Goal: Task Accomplishment & Management: Complete application form

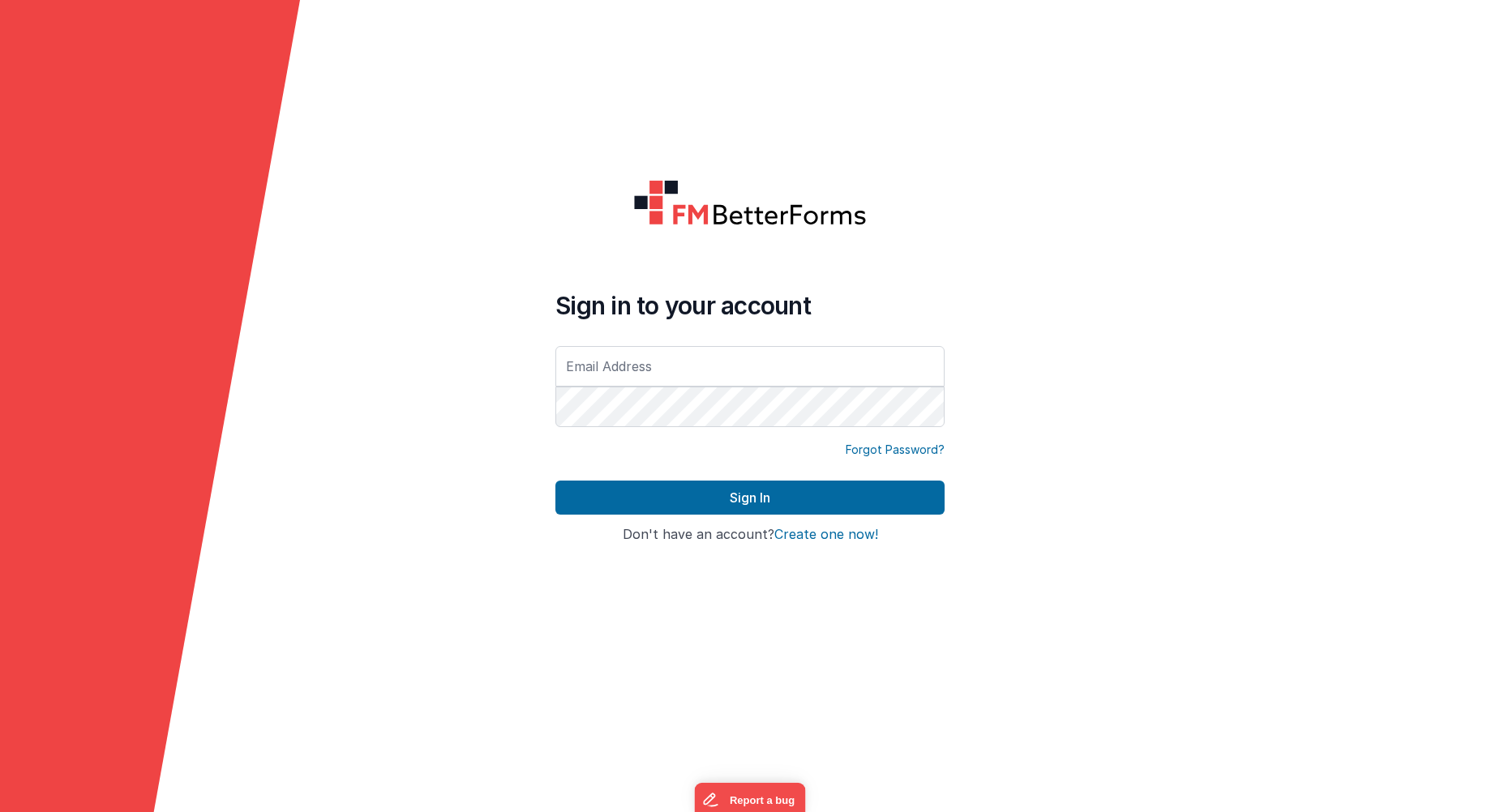
click at [622, 361] on input "text" at bounding box center [750, 366] width 389 height 40
click at [619, 371] on input "avos@bitwok.es" at bounding box center [750, 366] width 389 height 40
type input "avos@mrhouston.net"
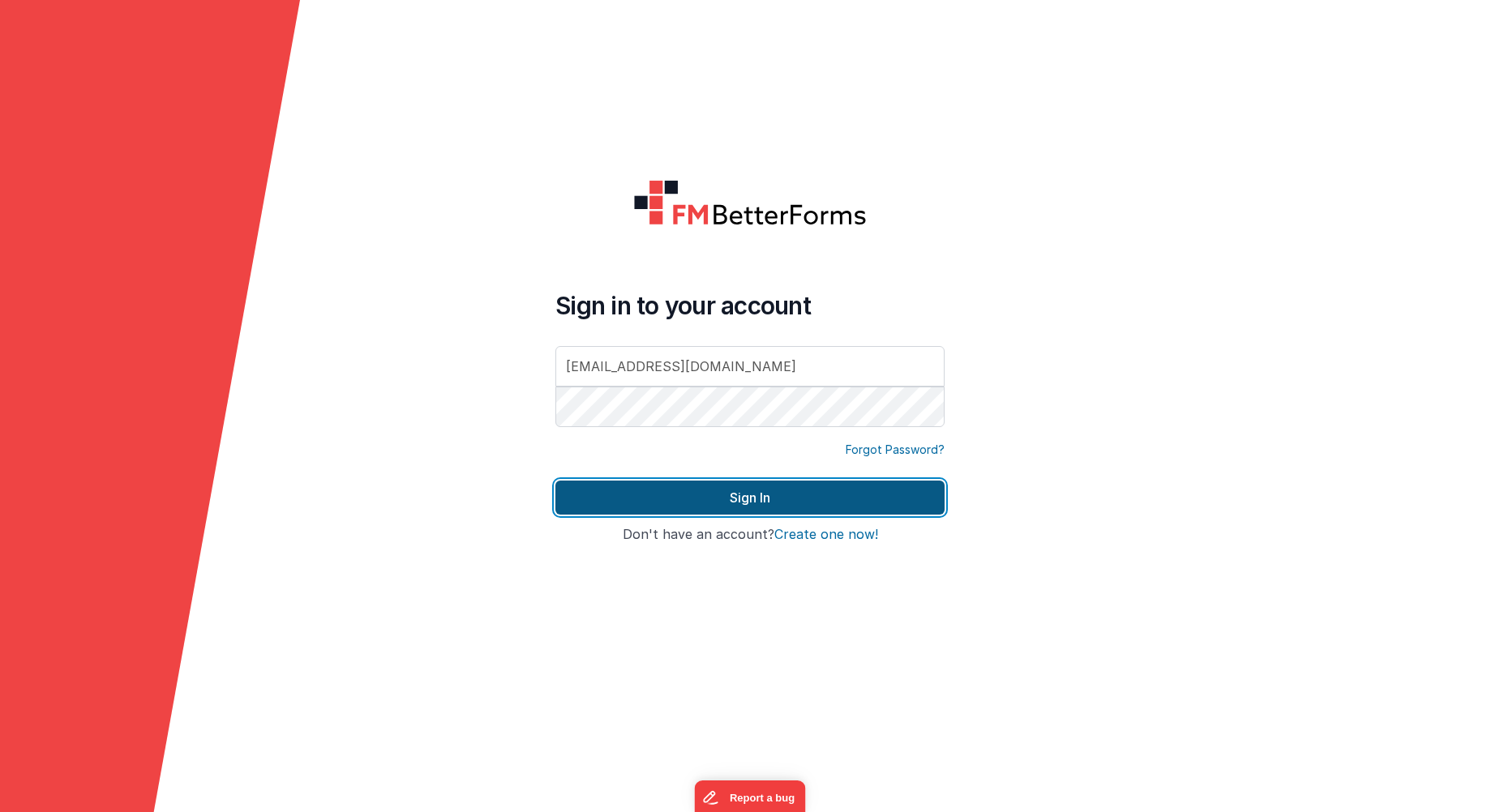
click at [632, 494] on button "Sign In" at bounding box center [750, 498] width 389 height 34
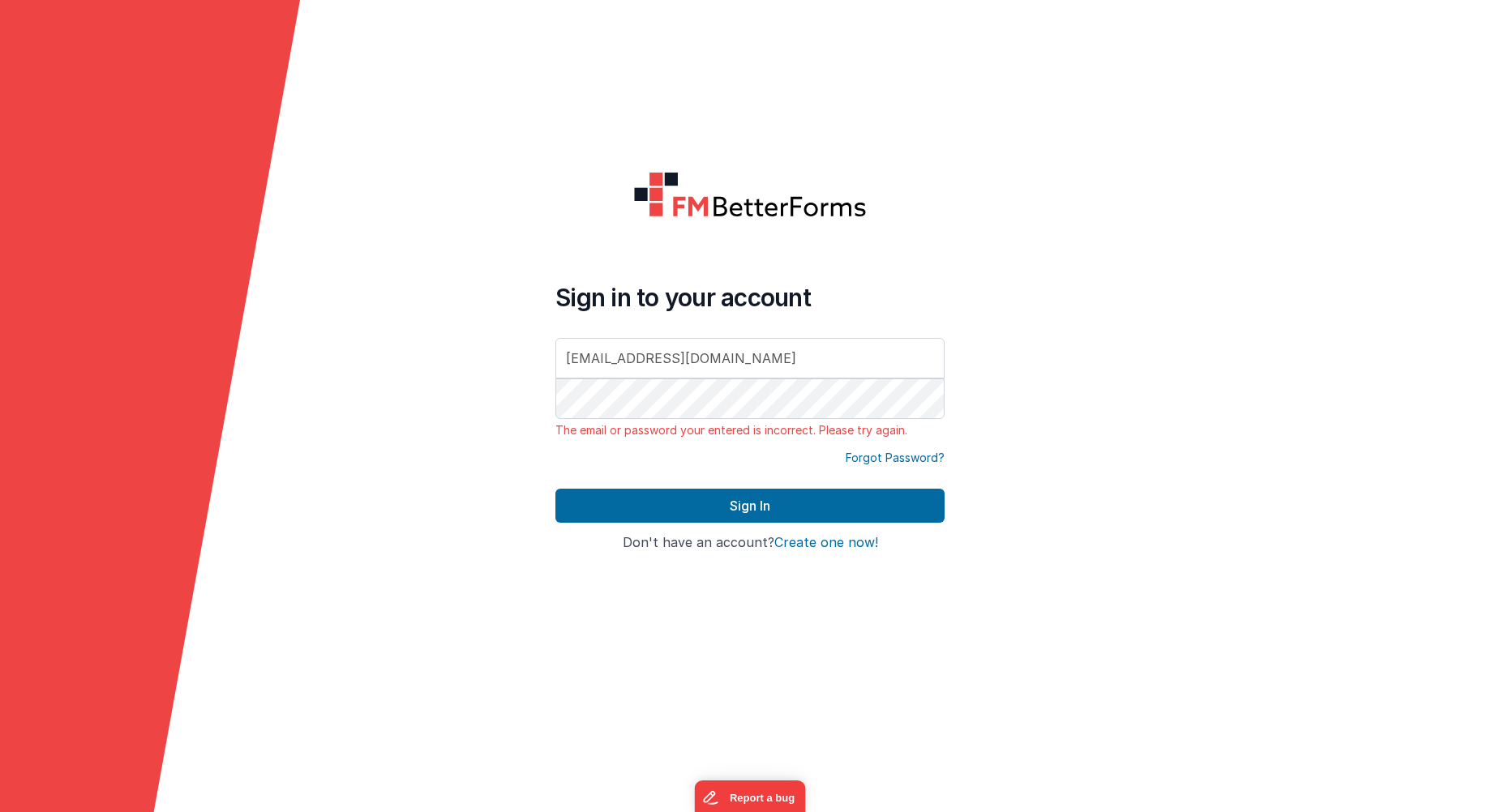
click at [797, 543] on button "Create one now!" at bounding box center [825, 543] width 103 height 14
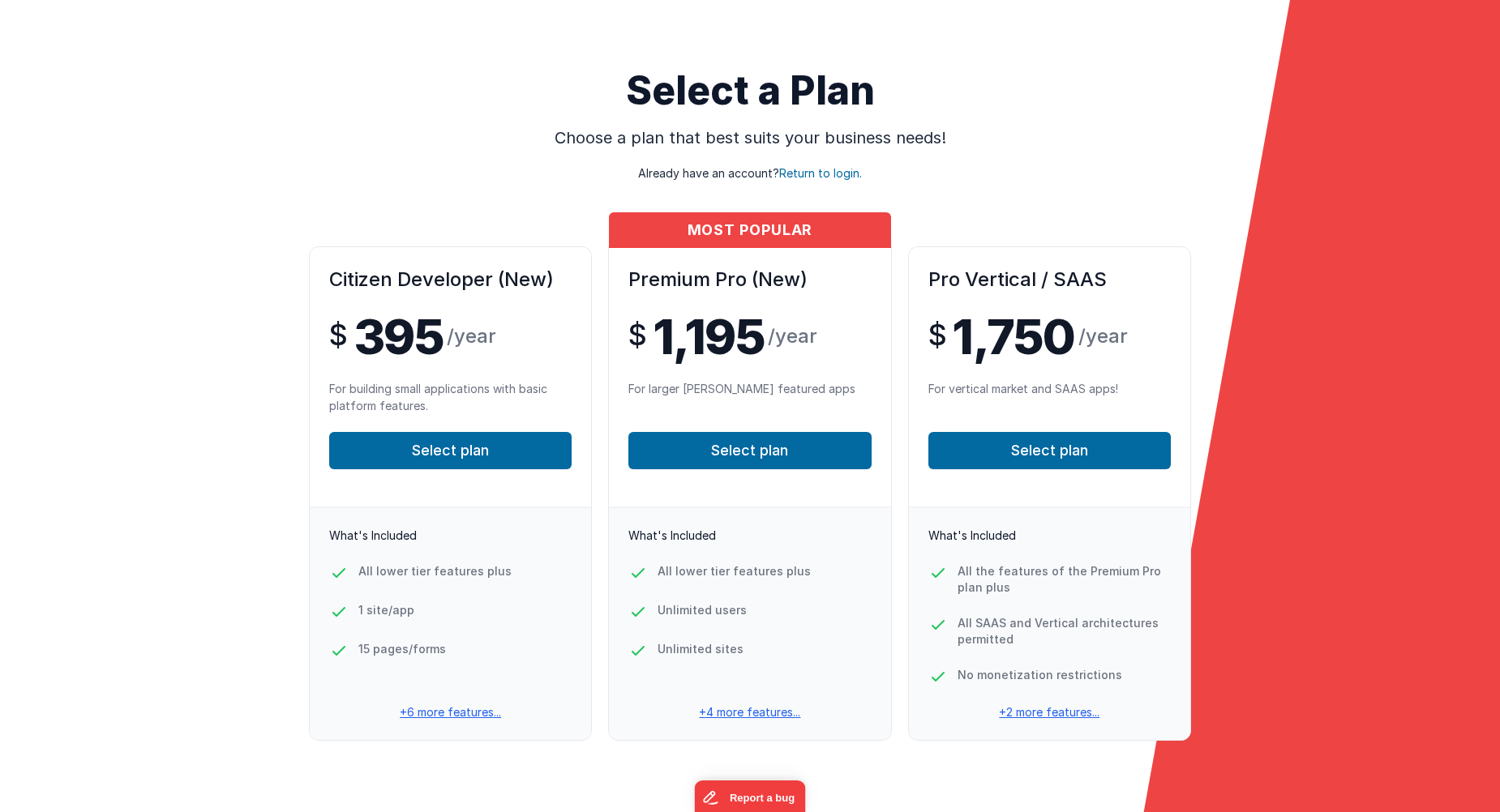
click at [717, 175] on p "Already have an account? Return to login." at bounding box center [750, 165] width 1448 height 32
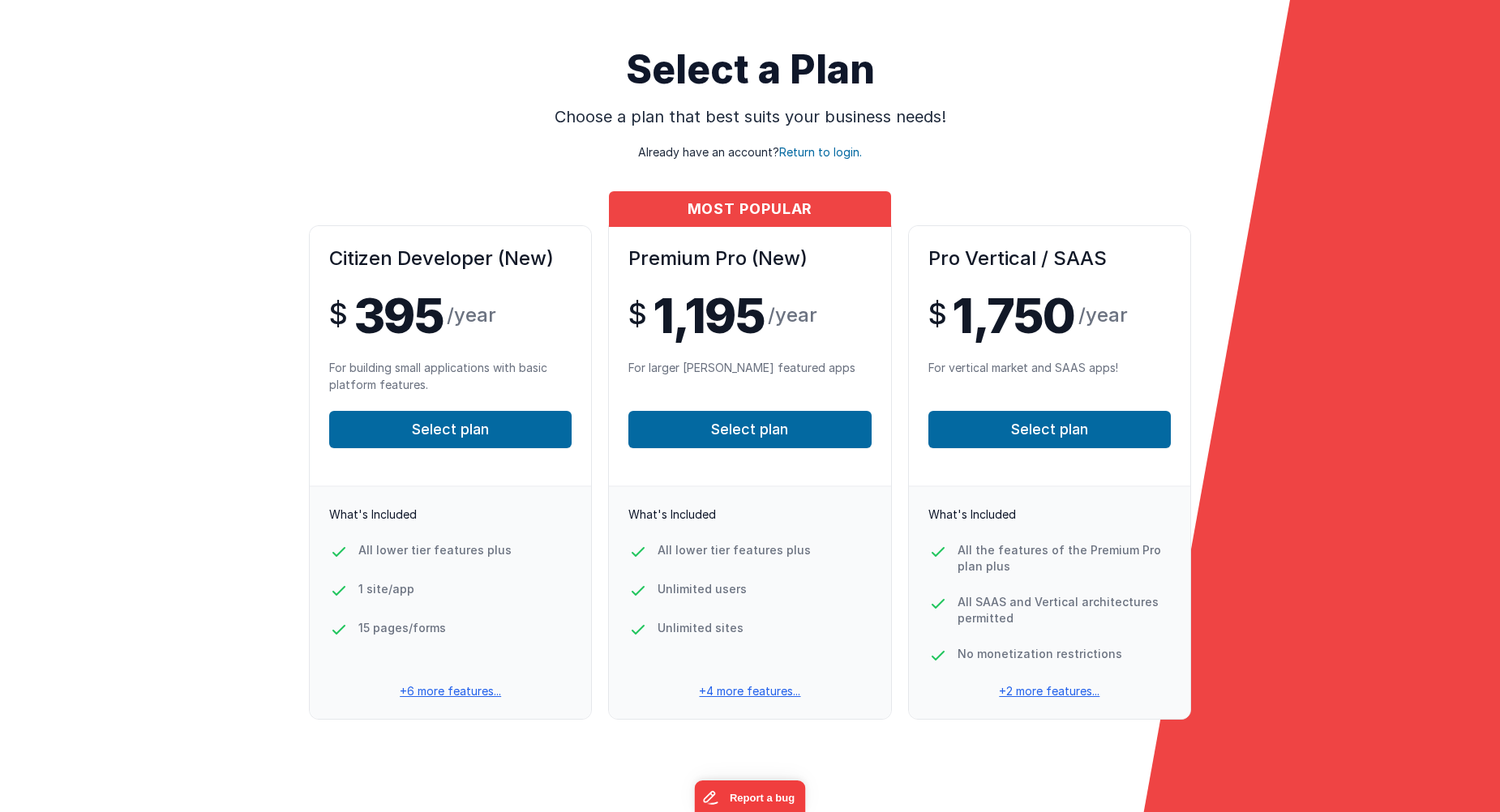
scroll to position [32, 0]
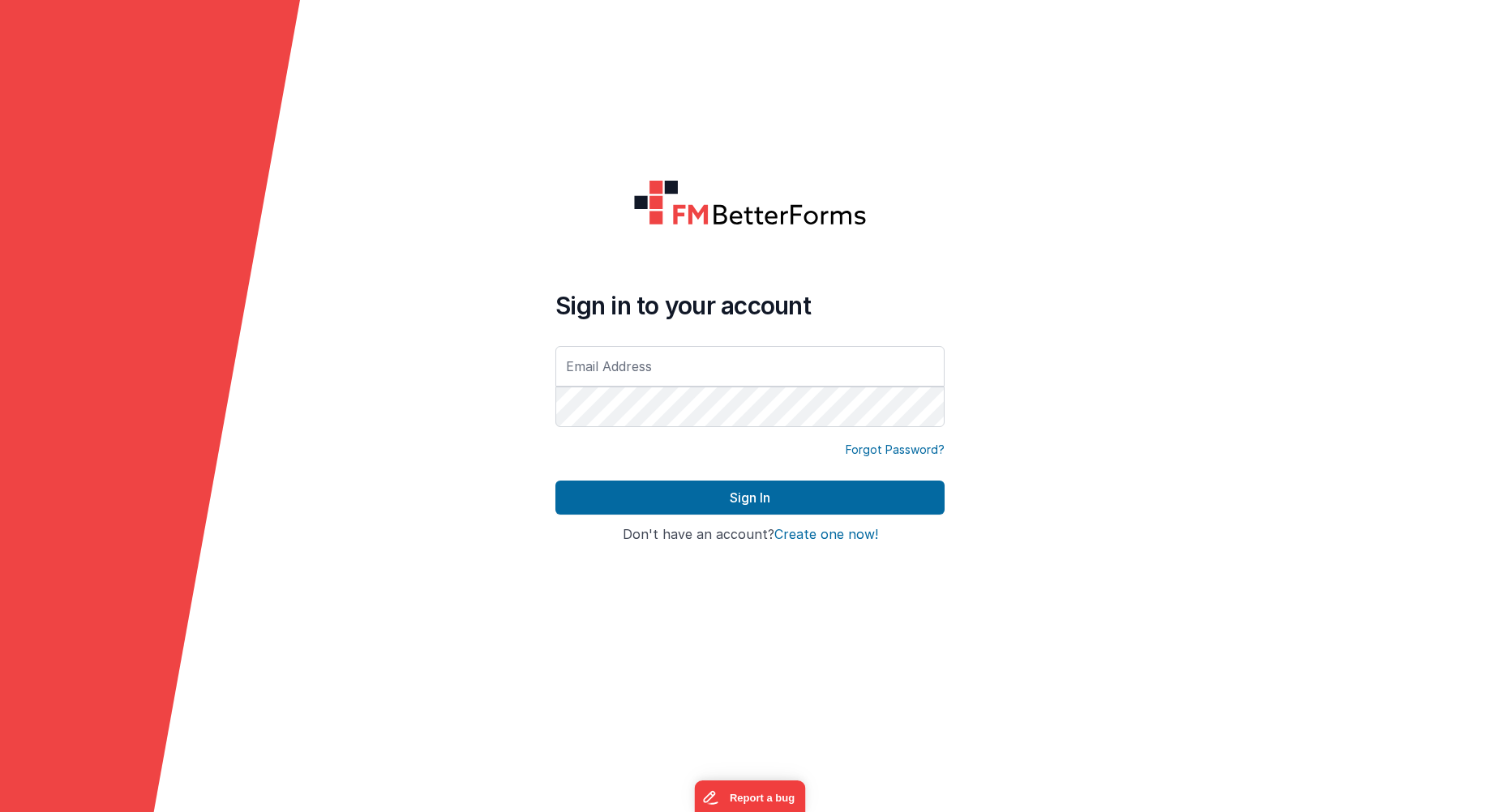
click at [806, 537] on button "Create one now!" at bounding box center [825, 534] width 103 height 14
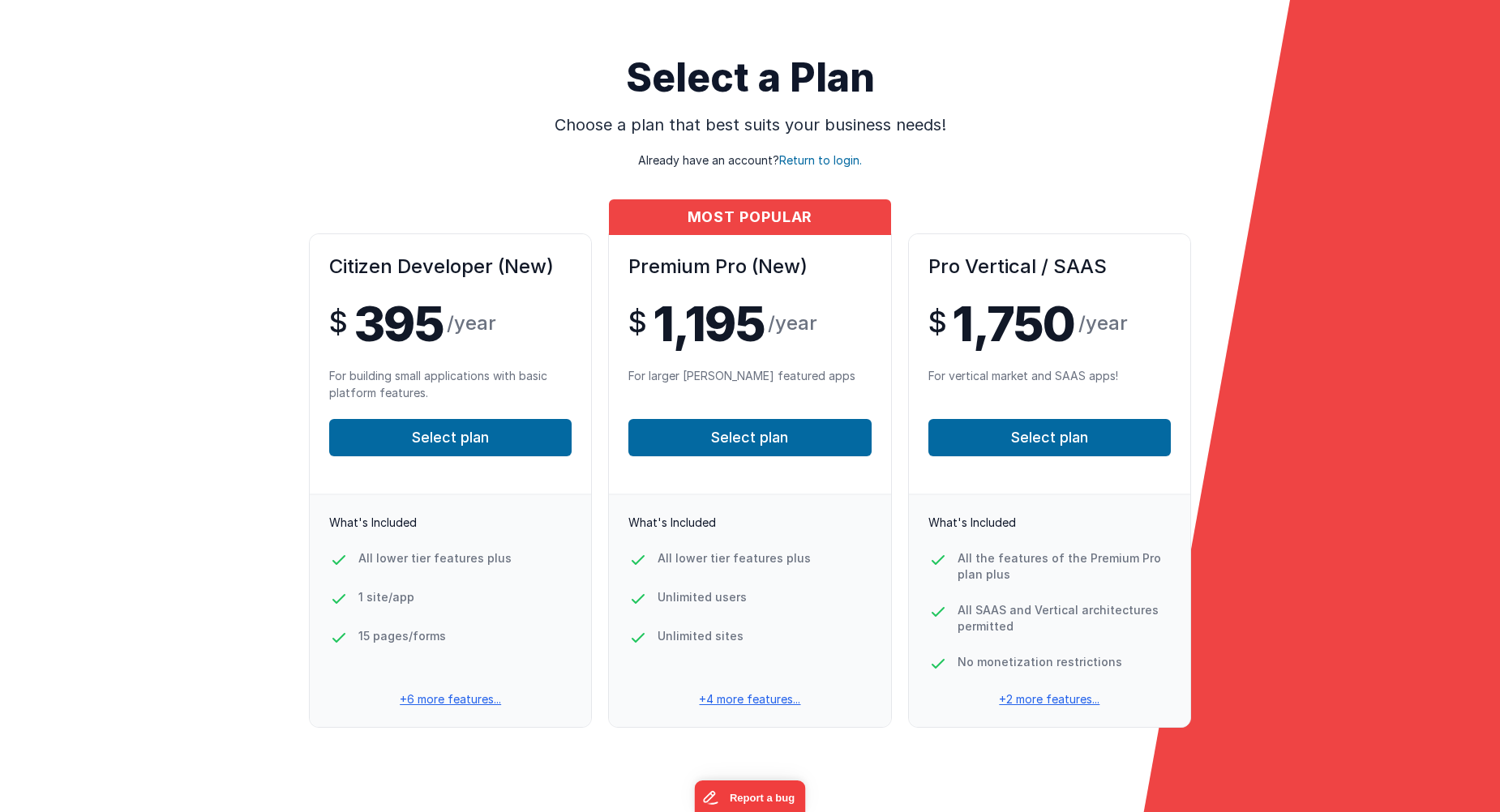
scroll to position [32, 0]
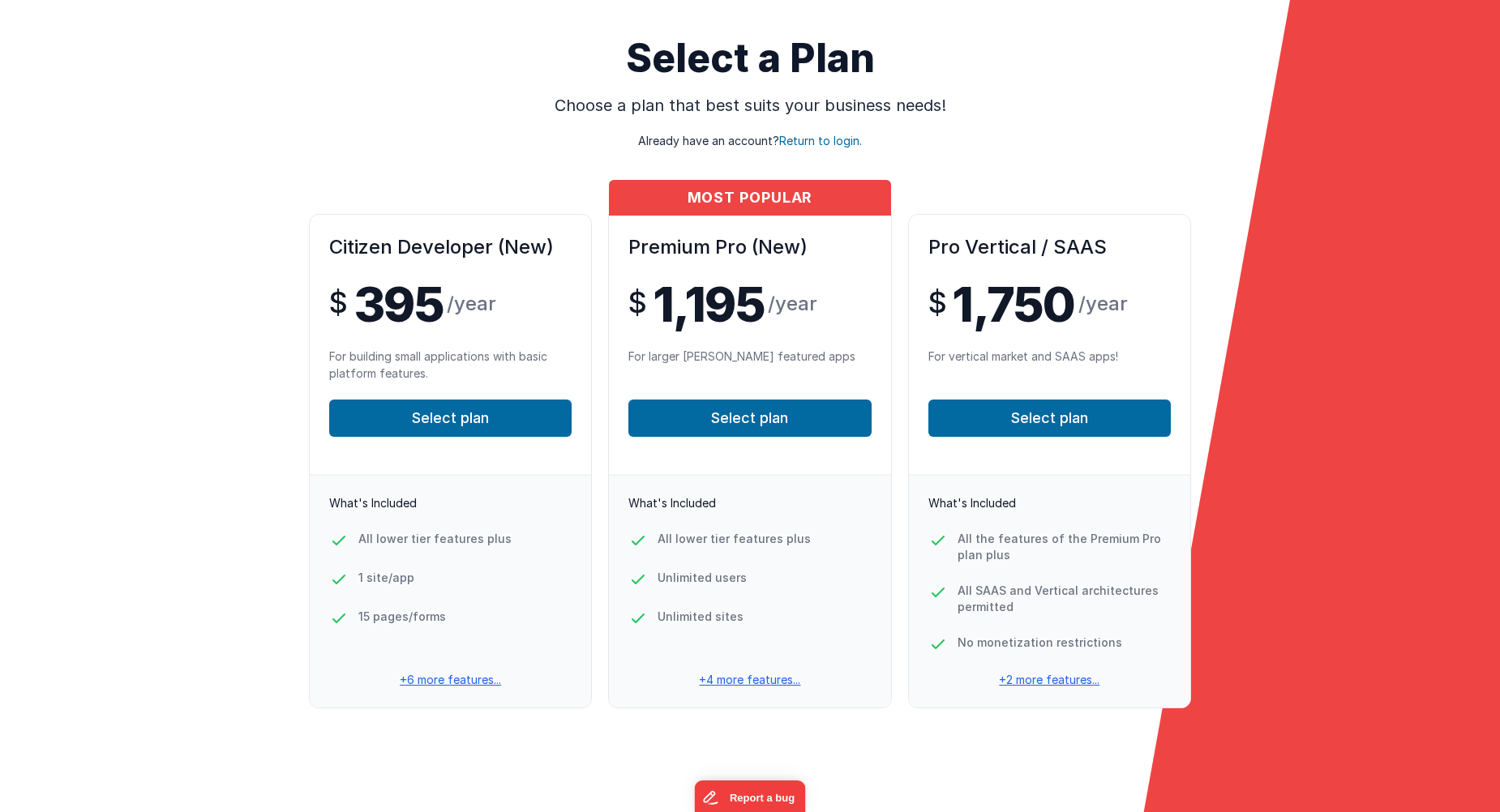
click at [442, 686] on p "+6 more features..." at bounding box center [450, 680] width 281 height 16
click at [442, 425] on button "Select plan" at bounding box center [450, 418] width 243 height 37
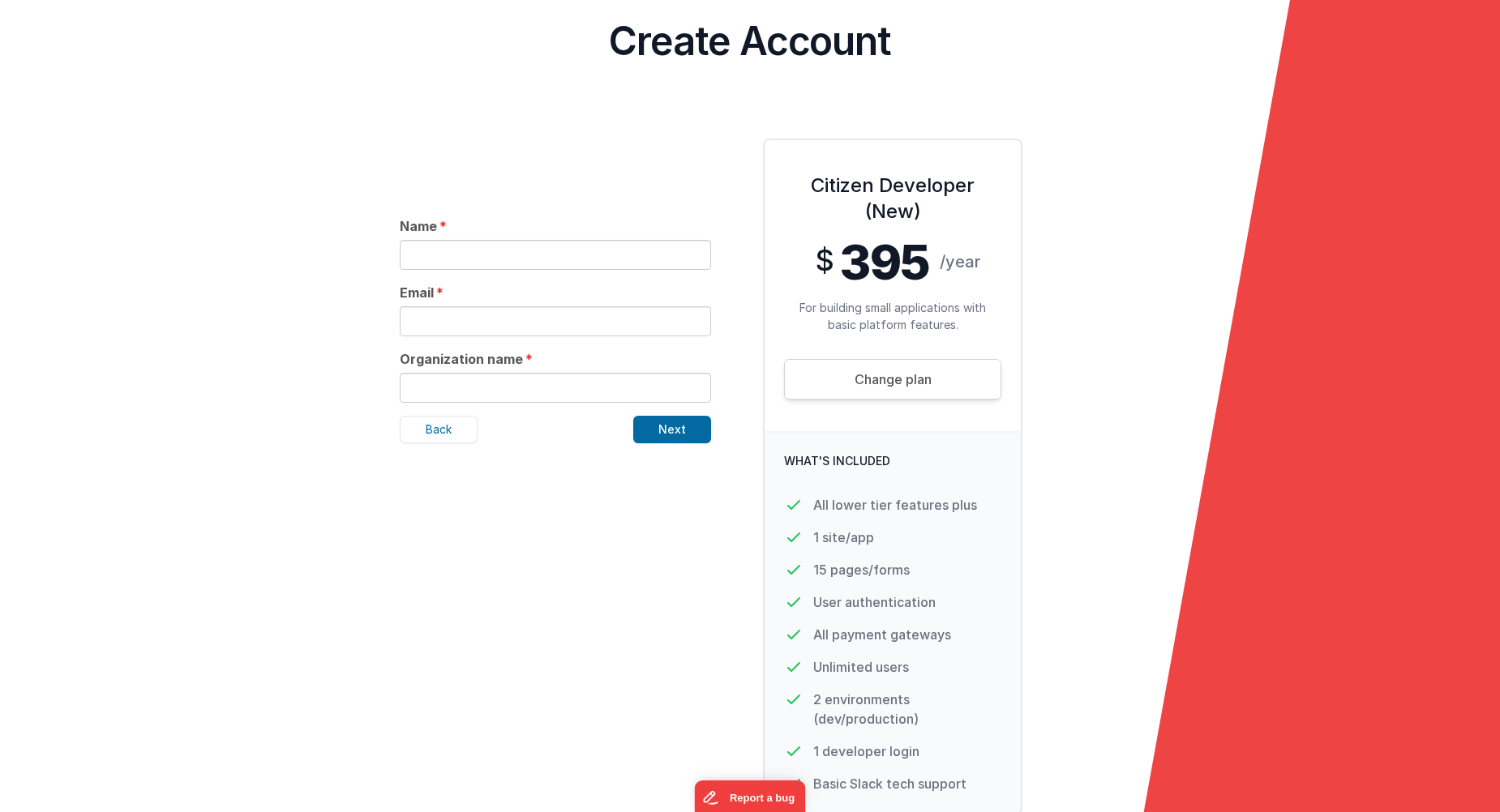
scroll to position [0, 0]
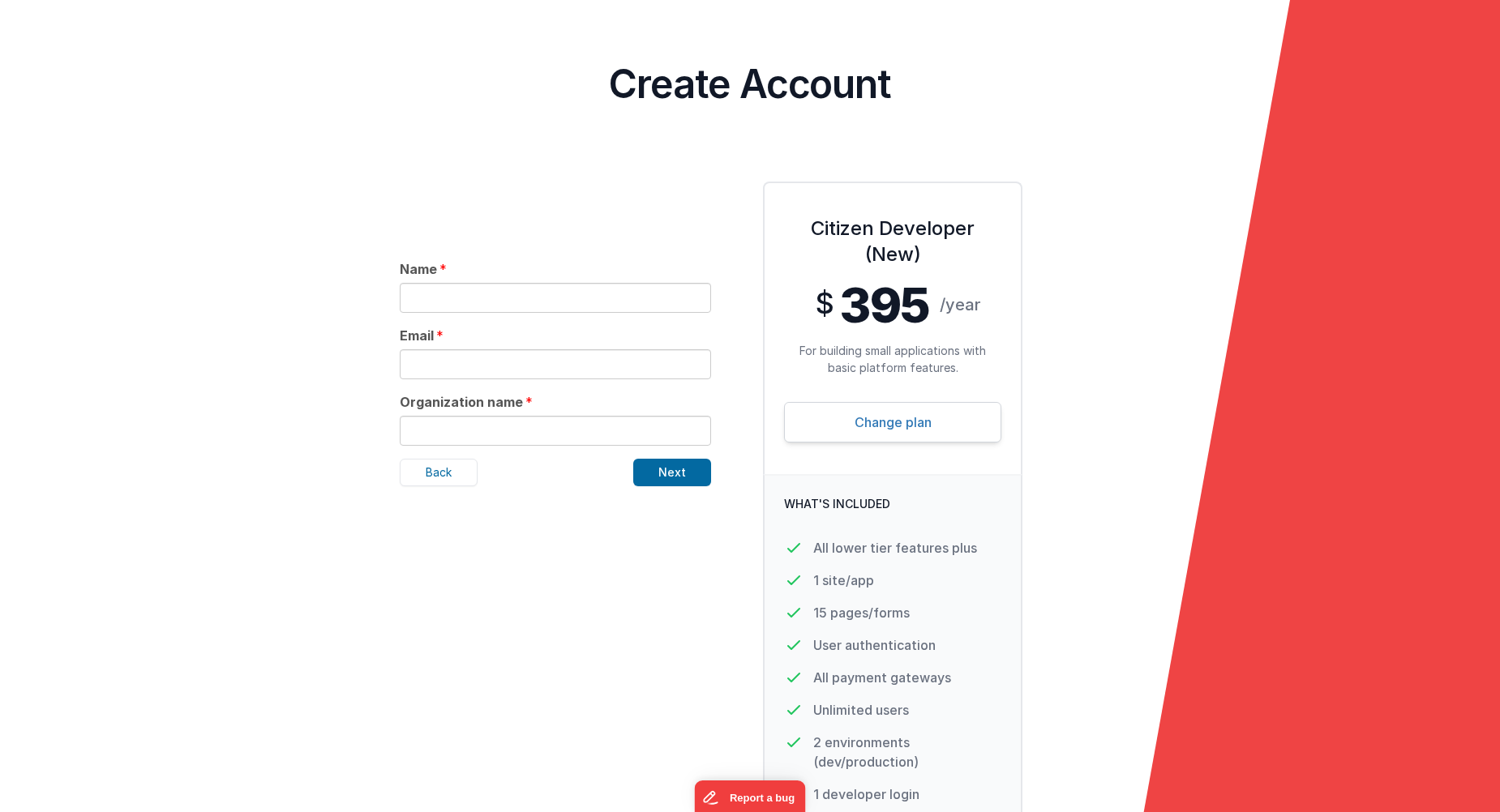
click at [839, 418] on link "Change plan" at bounding box center [892, 421] width 217 height 40
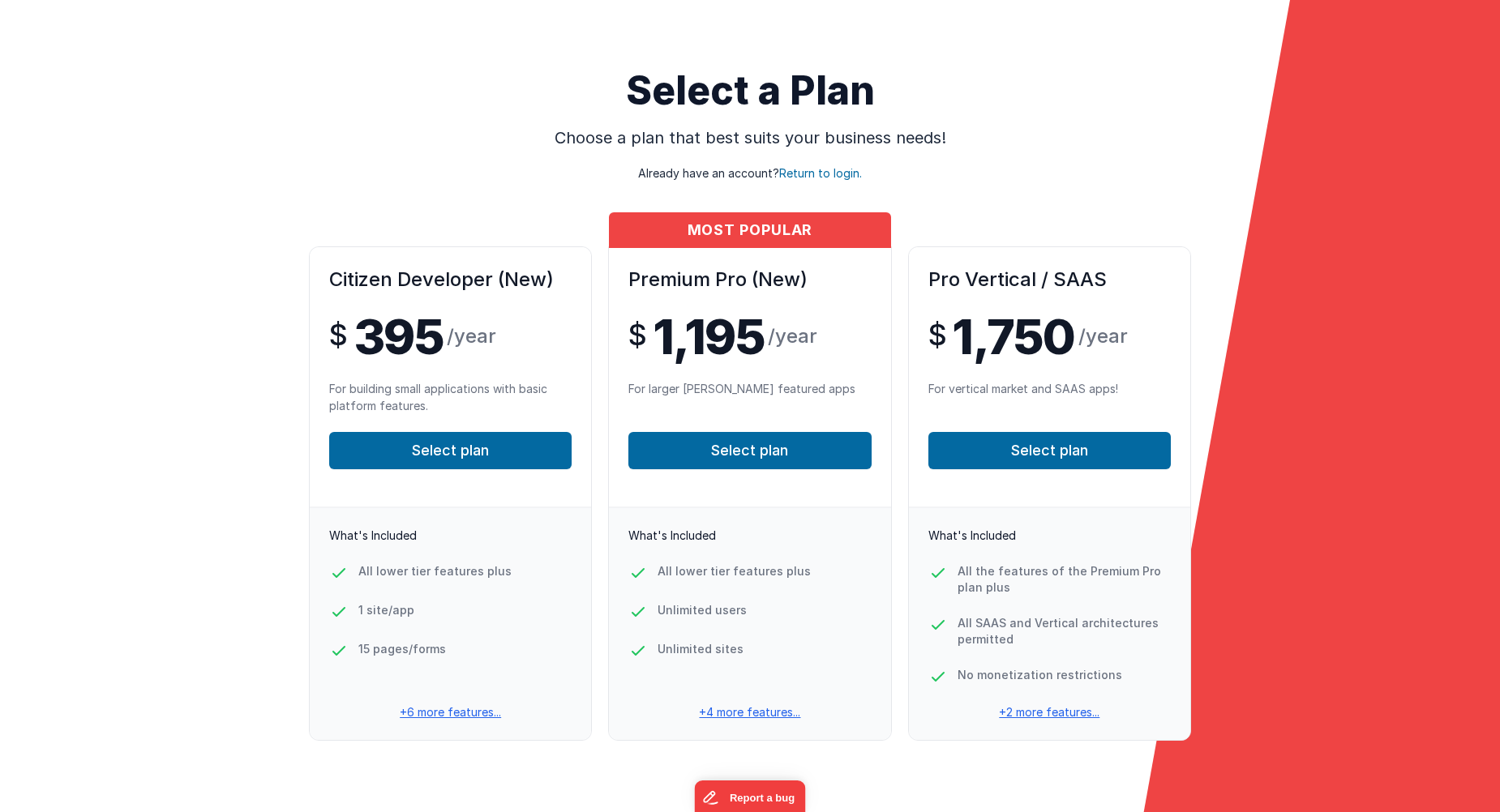
click at [773, 82] on p "Select a Plan" at bounding box center [750, 90] width 1448 height 39
click at [809, 173] on span "Return to login." at bounding box center [821, 172] width 83 height 13
